Goal: Task Accomplishment & Management: Use online tool/utility

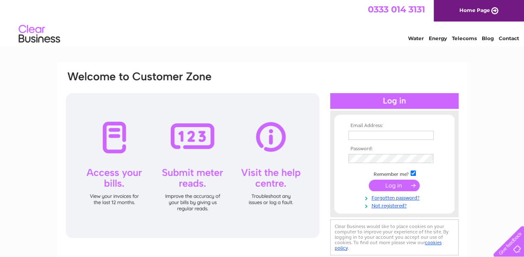
type input "[EMAIL_ADDRESS][DOMAIN_NAME]"
click at [395, 186] on input "submit" at bounding box center [394, 186] width 51 height 12
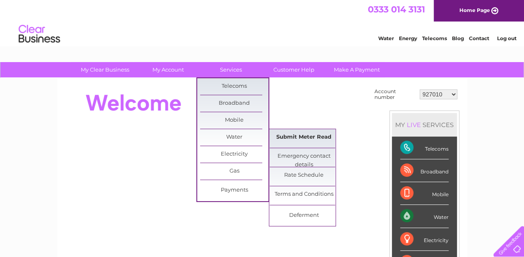
click at [289, 135] on link "Submit Meter Read" at bounding box center [304, 137] width 68 height 17
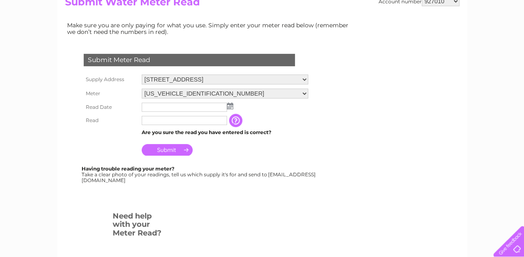
scroll to position [110, 0]
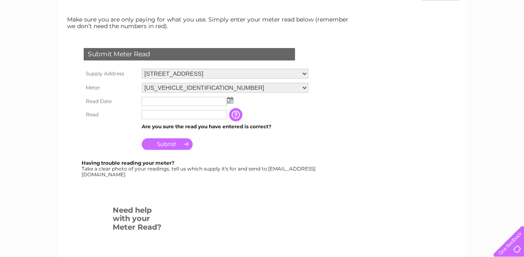
click at [232, 99] on img at bounding box center [230, 100] width 6 height 7
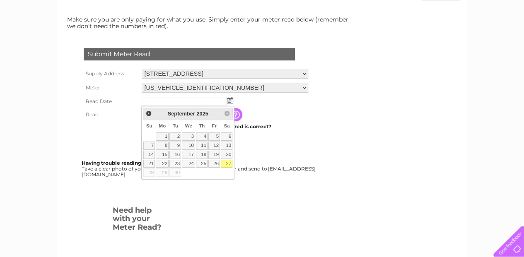
click at [229, 161] on link "27" at bounding box center [227, 164] width 12 height 8
type input "[DATE]"
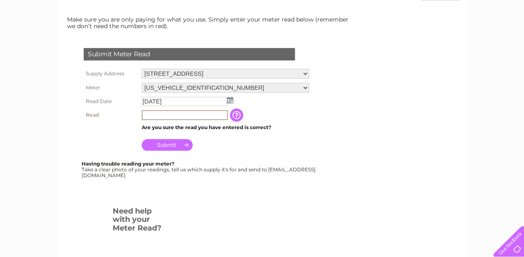
click at [158, 115] on input "text" at bounding box center [185, 115] width 86 height 10
type input "00182"
click at [182, 142] on input "Submit" at bounding box center [167, 144] width 51 height 12
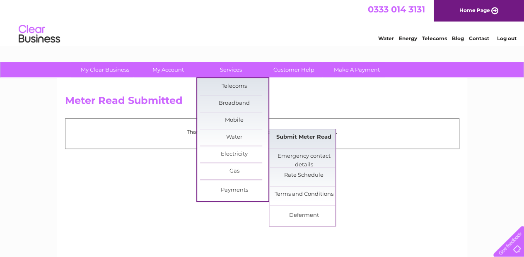
click at [281, 139] on link "Submit Meter Read" at bounding box center [304, 137] width 68 height 17
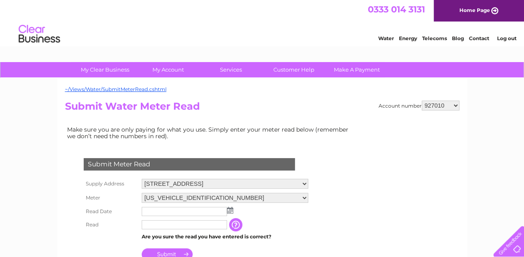
click at [453, 105] on select "927010 30289945" at bounding box center [441, 106] width 38 height 10
select select "30289945"
click at [422, 101] on select "927010 30289945" at bounding box center [441, 106] width 38 height 10
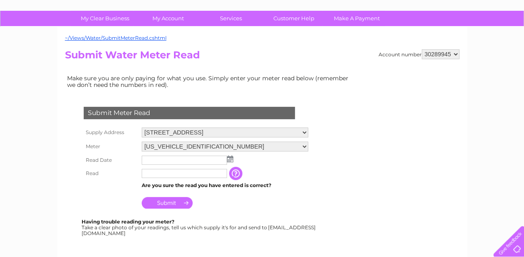
scroll to position [55, 0]
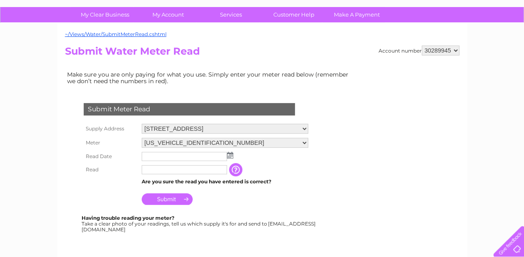
click at [230, 156] on img at bounding box center [230, 155] width 6 height 7
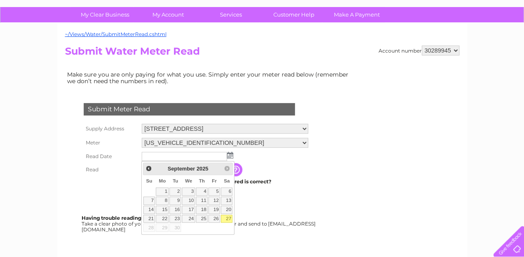
click at [227, 217] on link "27" at bounding box center [227, 219] width 12 height 8
type input "[DATE]"
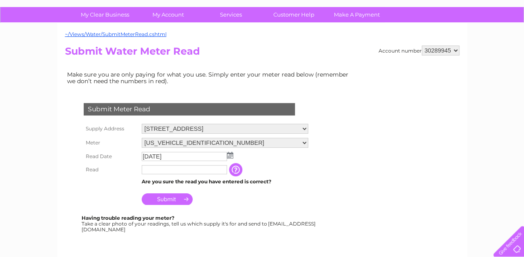
click at [155, 169] on input "text" at bounding box center [184, 169] width 85 height 9
type input "00100"
click at [177, 201] on input "Submit" at bounding box center [167, 200] width 51 height 12
